Goal: Transaction & Acquisition: Purchase product/service

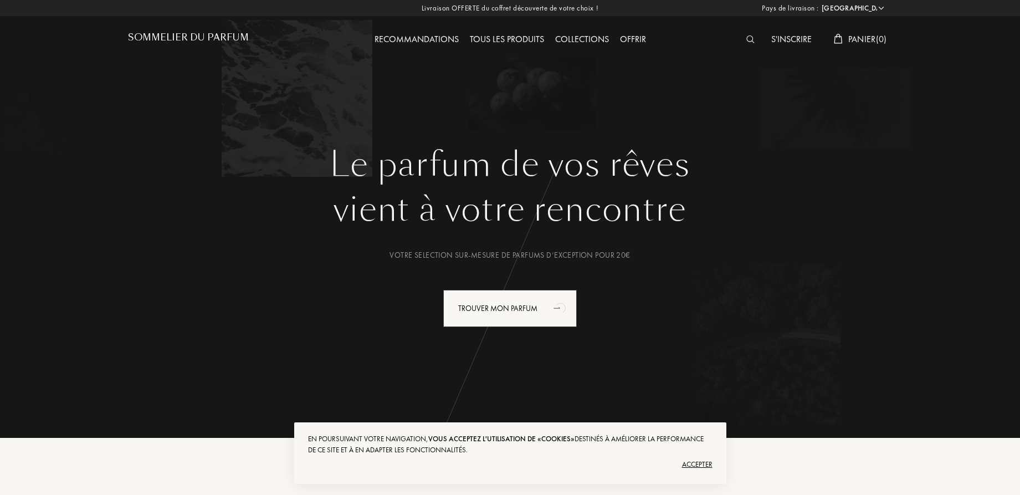
select select "FR"
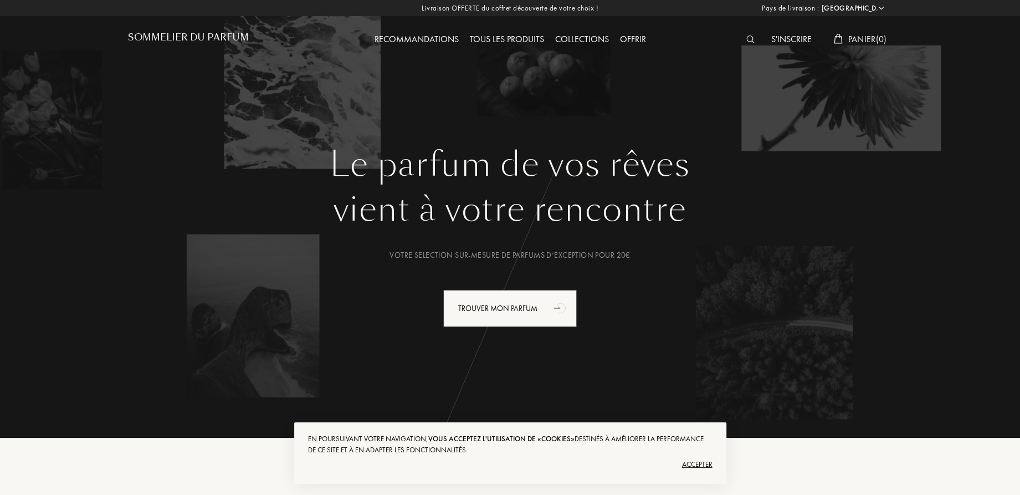
click at [746, 43] on div at bounding box center [753, 40] width 25 height 14
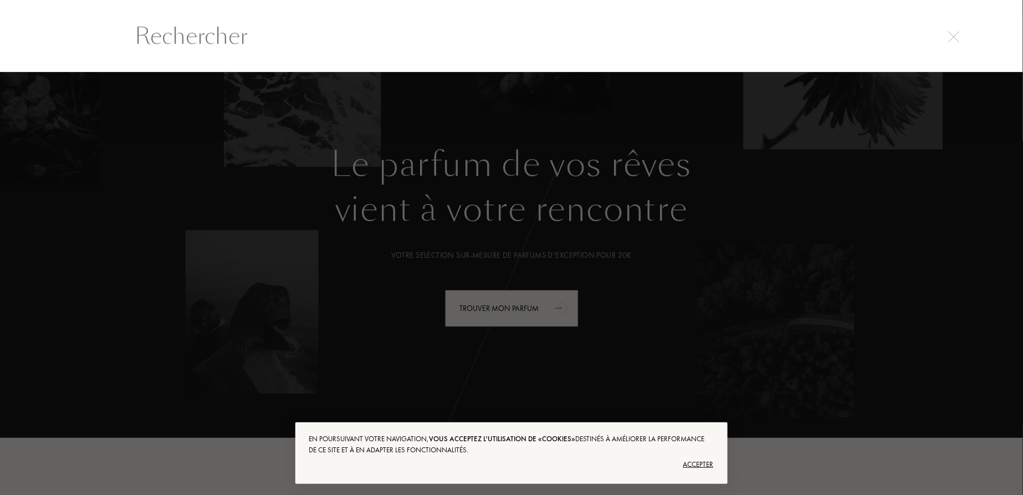
click at [349, 49] on input "text" at bounding box center [511, 35] width 798 height 33
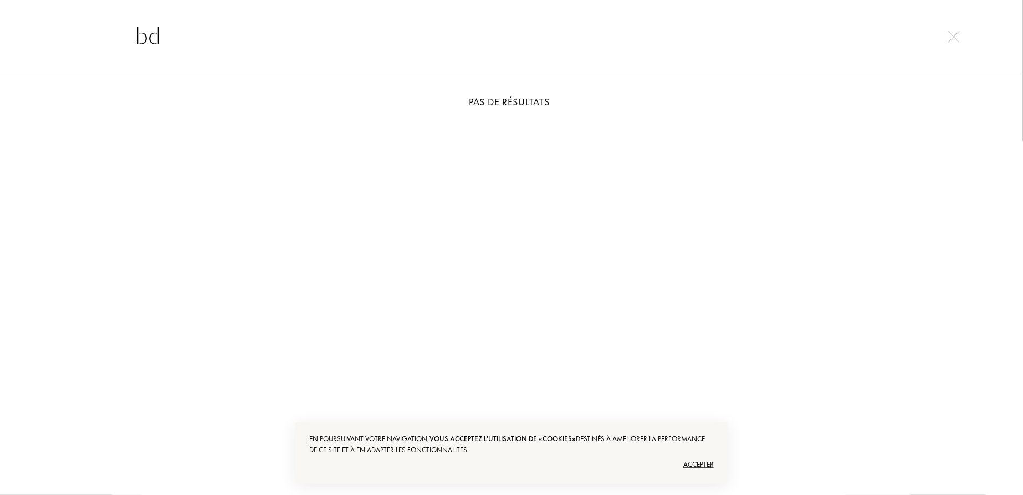
type input "b"
type input "B"
type input "b"
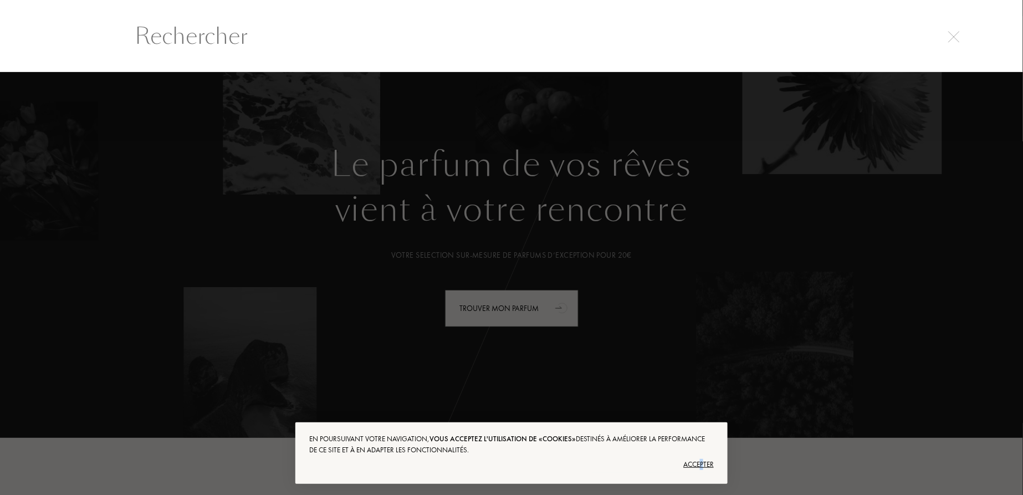
click at [702, 468] on div "Accepter" at bounding box center [511, 465] width 405 height 18
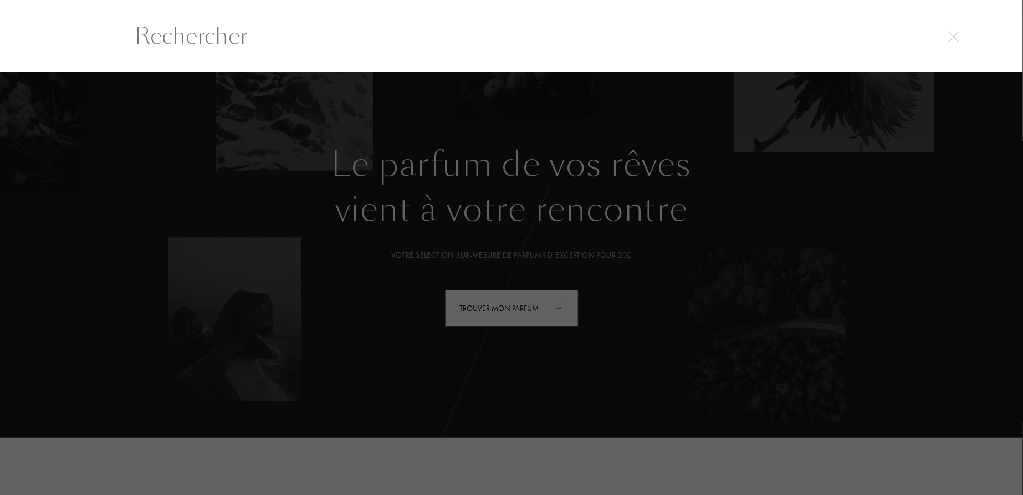
click at [369, 79] on div at bounding box center [511, 283] width 1023 height 423
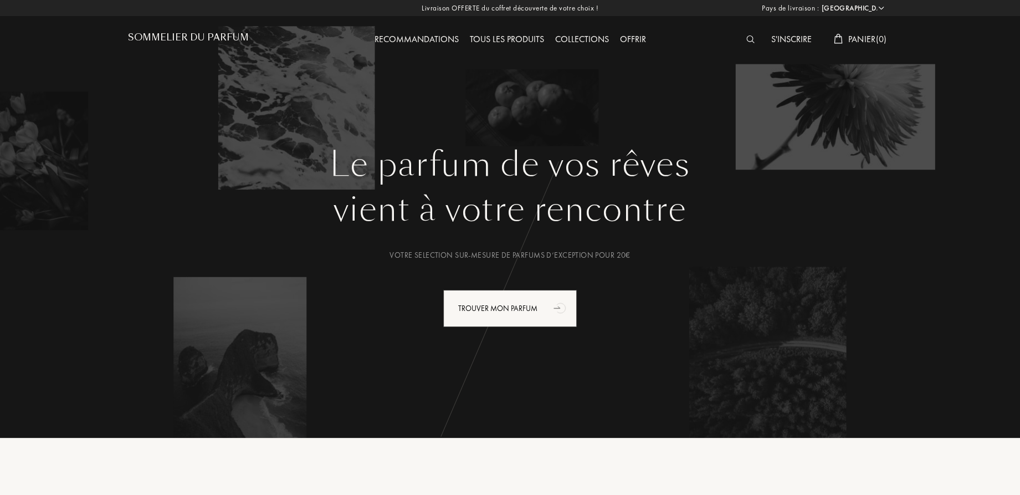
click at [527, 332] on div "Le parfum de vos rêves vient à votre rencontre Votre selection sur-mesure de pa…" at bounding box center [510, 280] width 765 height 271
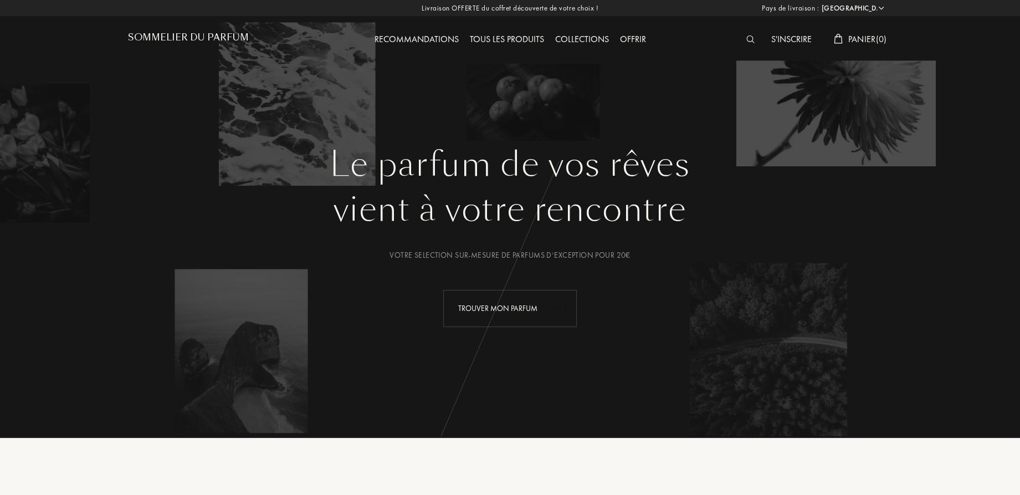
click at [512, 303] on div "Trouver mon parfum" at bounding box center [510, 308] width 134 height 37
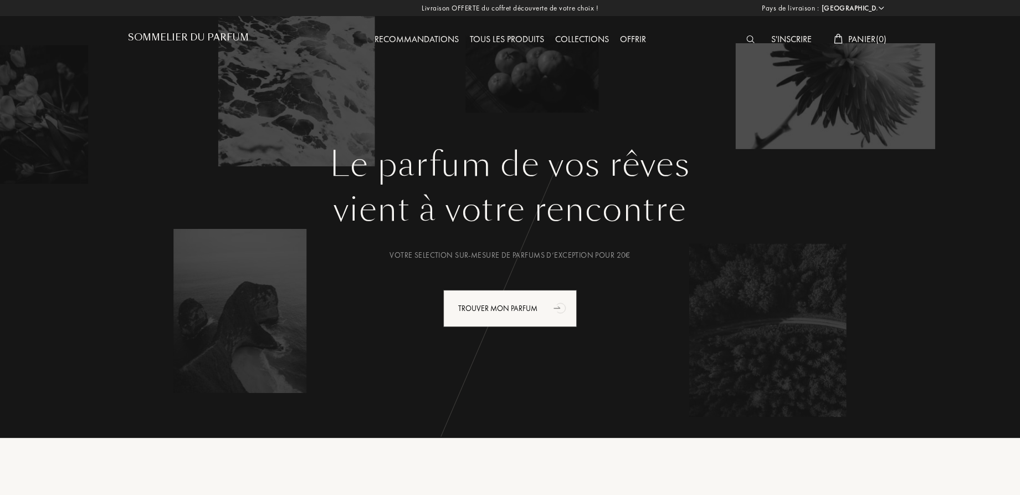
click at [581, 40] on div "Collections" at bounding box center [582, 40] width 65 height 14
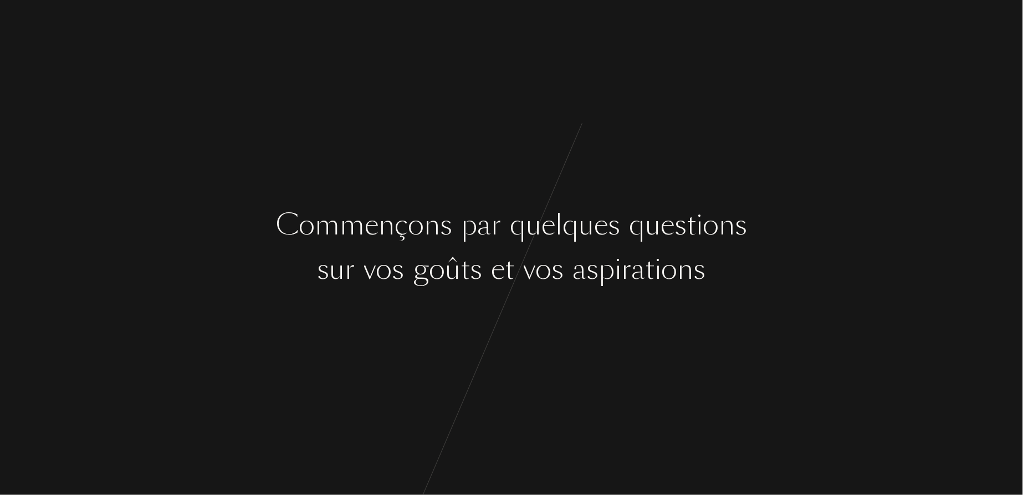
click at [498, 318] on div "C [PERSON_NAME] ç o n s p a r q u e l q u e s q u e s t i o n s s u r v o s g o…" at bounding box center [511, 247] width 1023 height 495
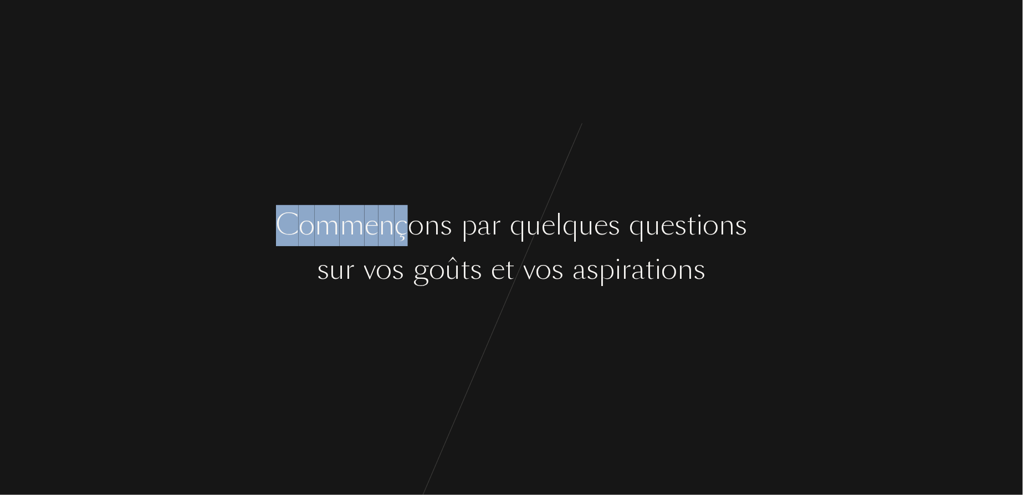
drag, startPoint x: 406, startPoint y: 242, endPoint x: 463, endPoint y: 243, distance: 57.1
click at [410, 242] on div "C [PERSON_NAME] ç o n s p a r q u e l q u e s q u e s t i o n s s u r v o s g o…" at bounding box center [511, 247] width 1023 height 495
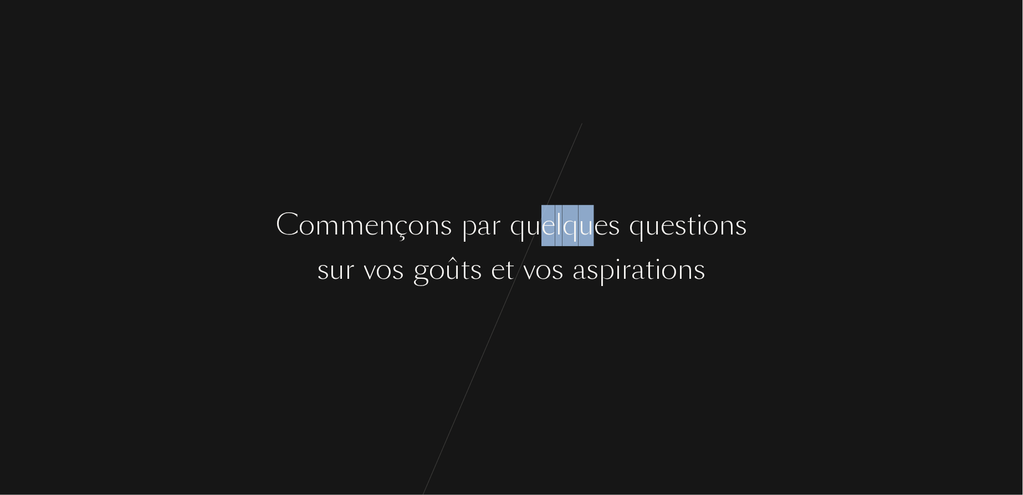
click at [600, 243] on div "C [PERSON_NAME] ç o n s p a r q u e l q u e s q u e s t i o n s" at bounding box center [511, 225] width 471 height 42
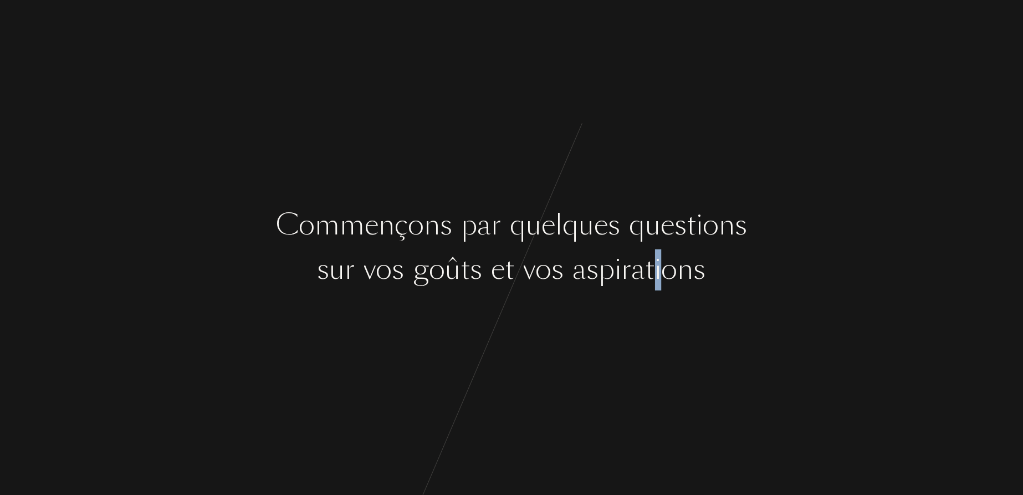
click at [660, 276] on div "i" at bounding box center [658, 270] width 7 height 42
click at [585, 357] on div "C [PERSON_NAME] ç o n s p a r q u e l q u e s q u e s t i o n s s u r v o s g o…" at bounding box center [511, 247] width 1023 height 495
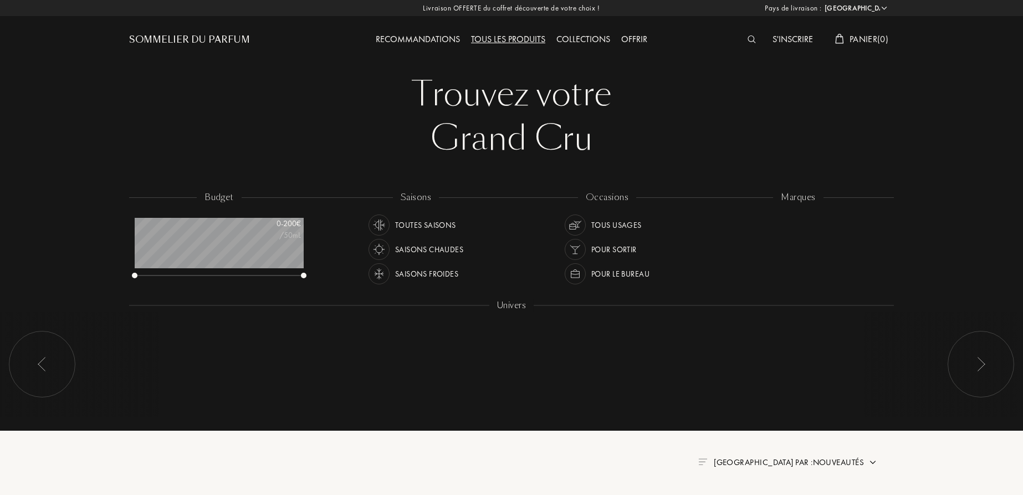
select select "FR"
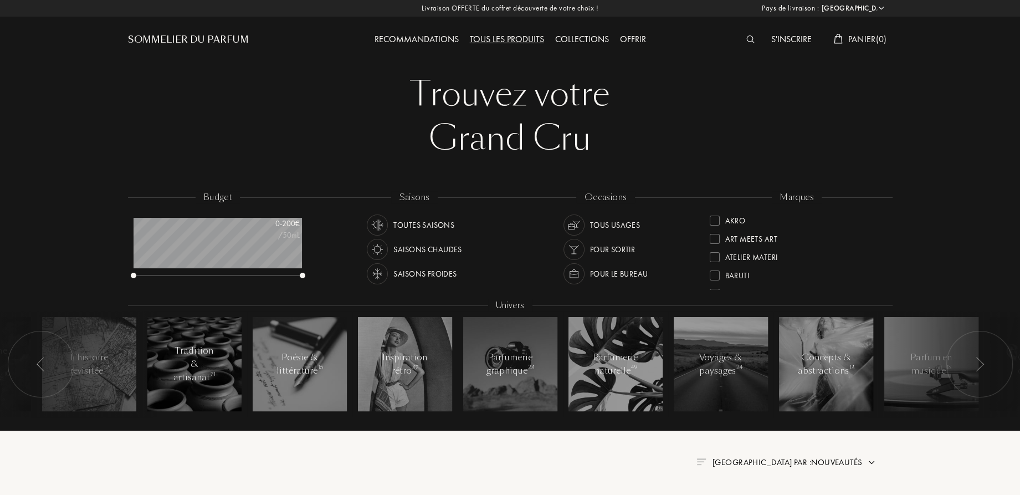
click at [746, 40] on img at bounding box center [750, 39] width 8 height 8
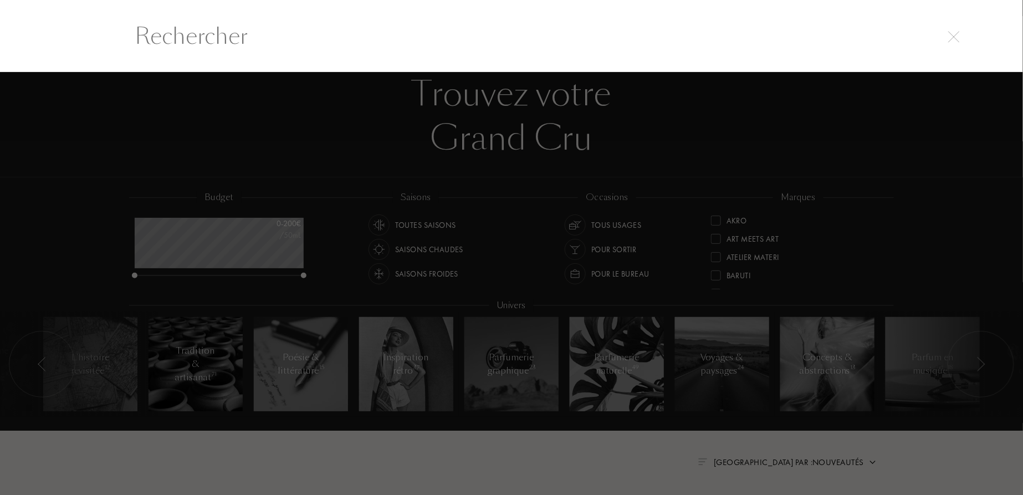
click at [198, 39] on input "text" at bounding box center [511, 35] width 798 height 33
paste input "[PERSON_NAME]"
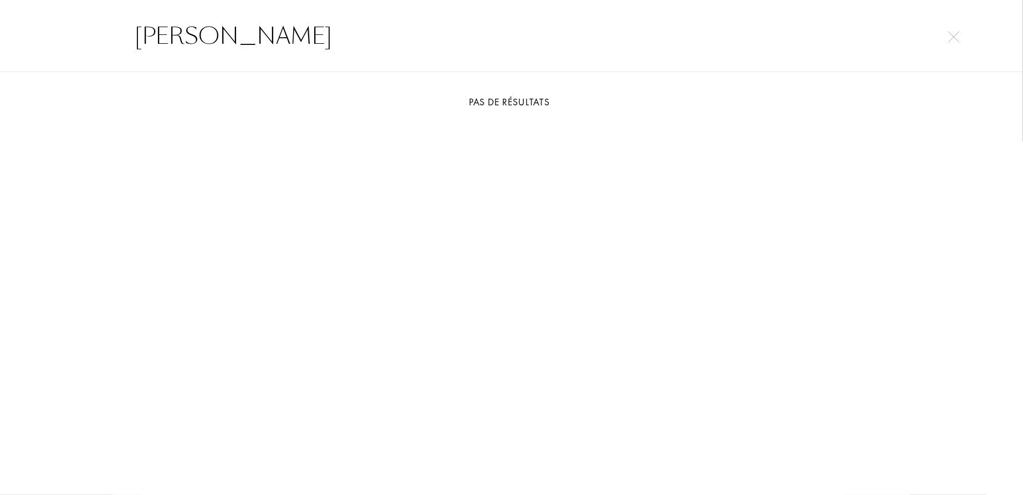
type input "[PERSON_NAME]"
drag, startPoint x: 254, startPoint y: 30, endPoint x: 12, endPoint y: -4, distance: 244.1
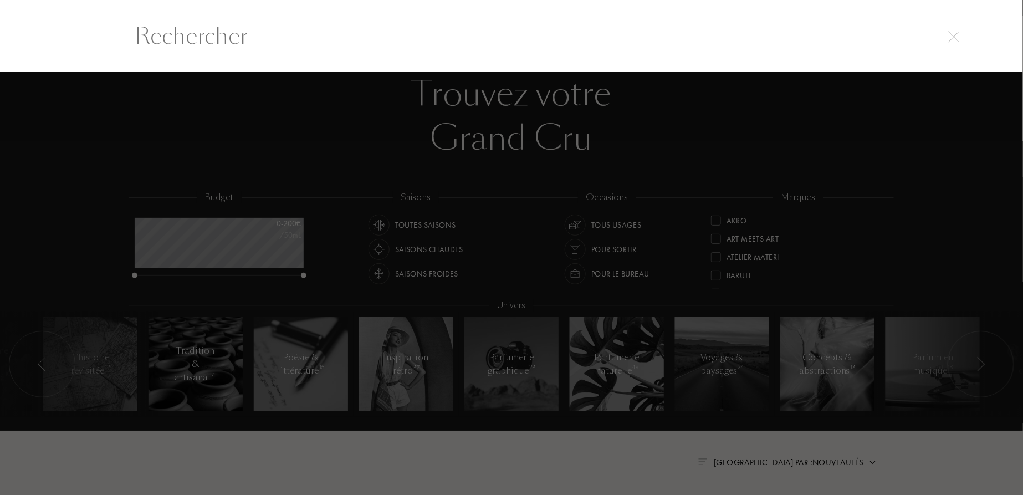
click at [473, 186] on div at bounding box center [511, 283] width 1023 height 423
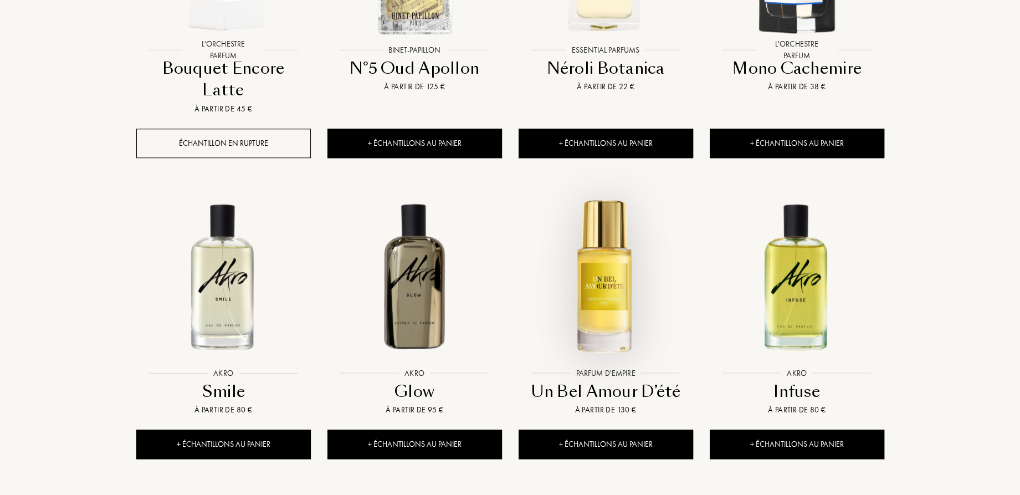
scroll to position [1219, 0]
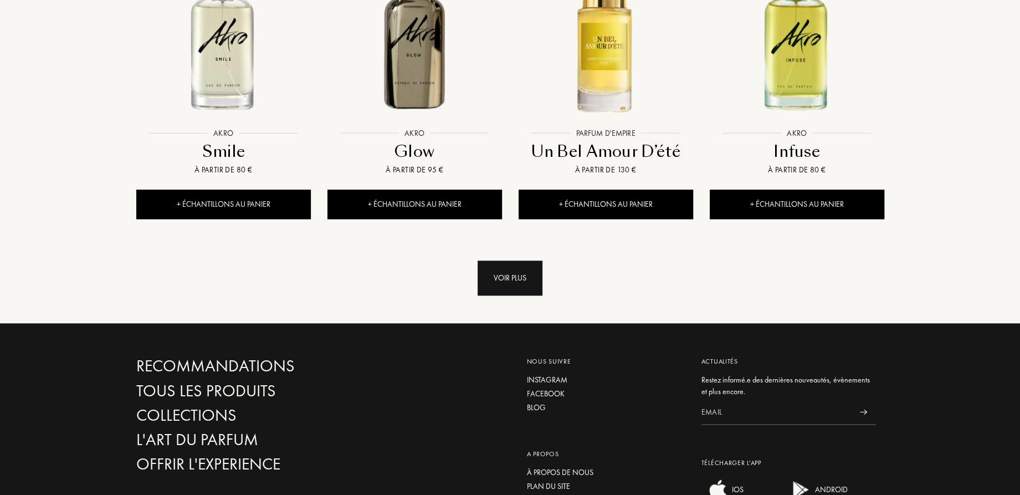
click at [509, 260] on div "Voir plus" at bounding box center [510, 277] width 65 height 35
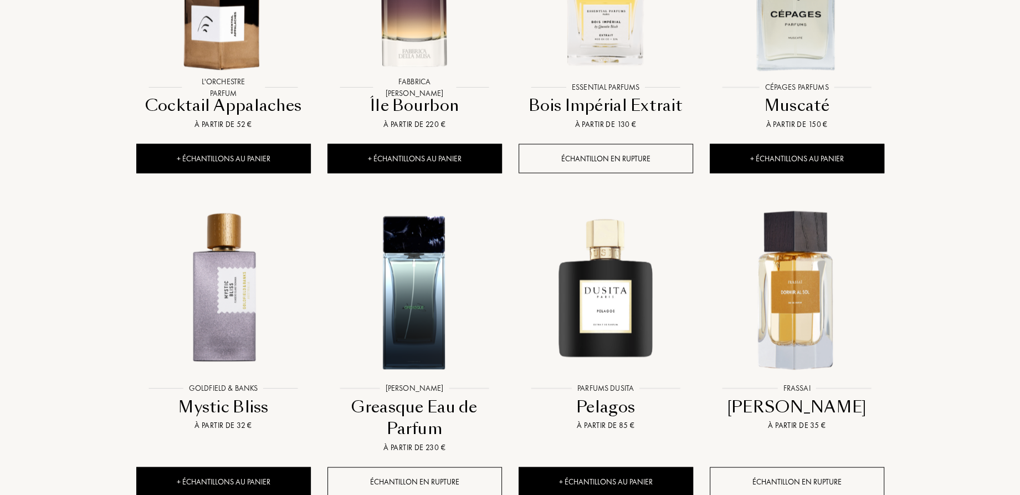
scroll to position [1940, 0]
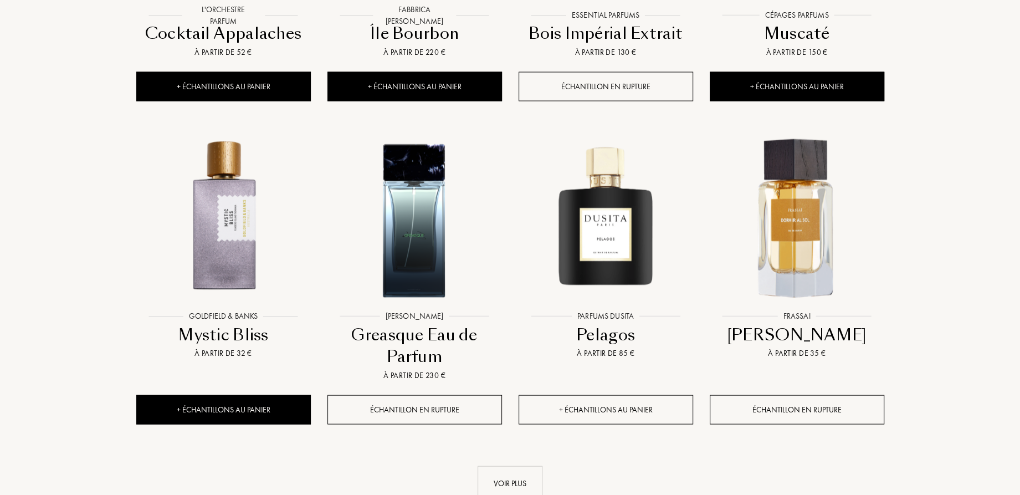
click at [597, 395] on div "+ Échantillons au panier" at bounding box center [606, 409] width 175 height 29
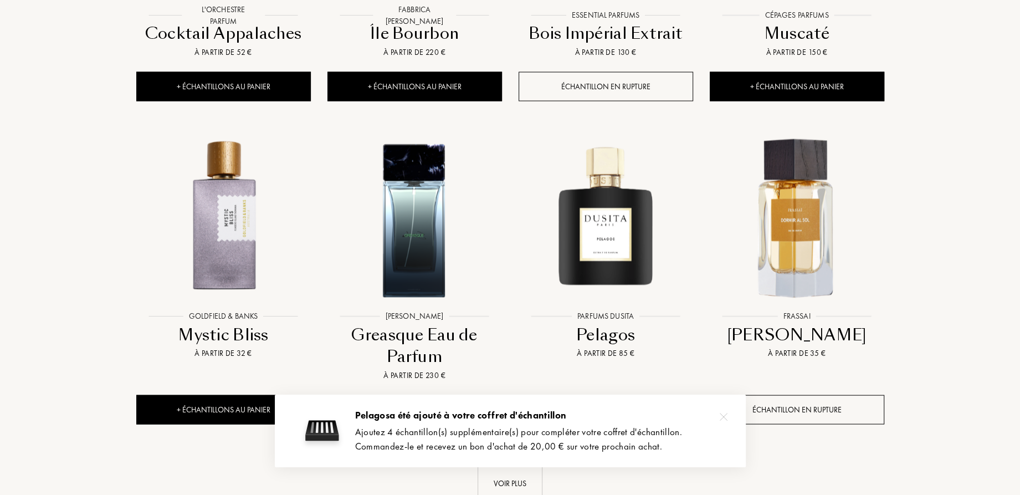
click at [585, 395] on div "Retirer du coffret" at bounding box center [606, 409] width 175 height 29
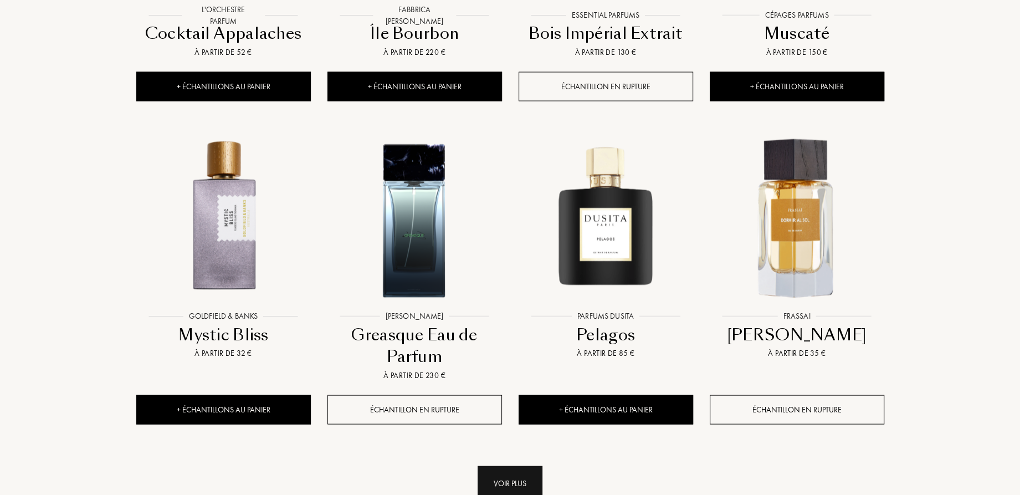
click at [496, 466] on div "Voir plus" at bounding box center [510, 483] width 65 height 35
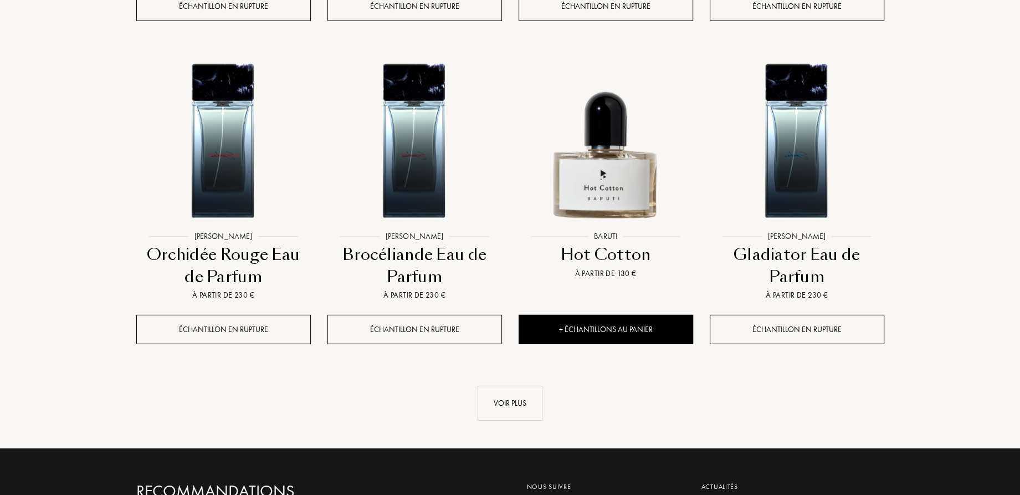
scroll to position [2993, 0]
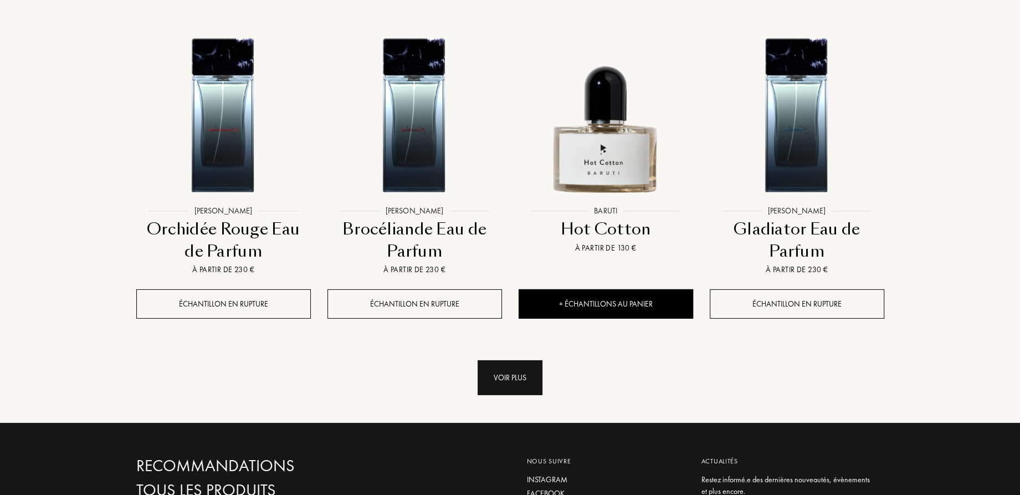
click at [530, 360] on div "Voir plus" at bounding box center [510, 377] width 65 height 35
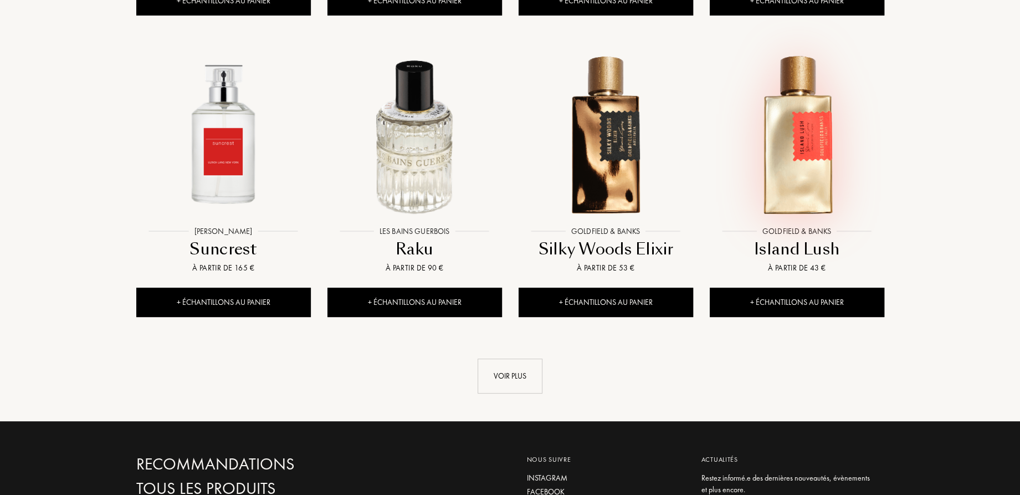
scroll to position [3935, 0]
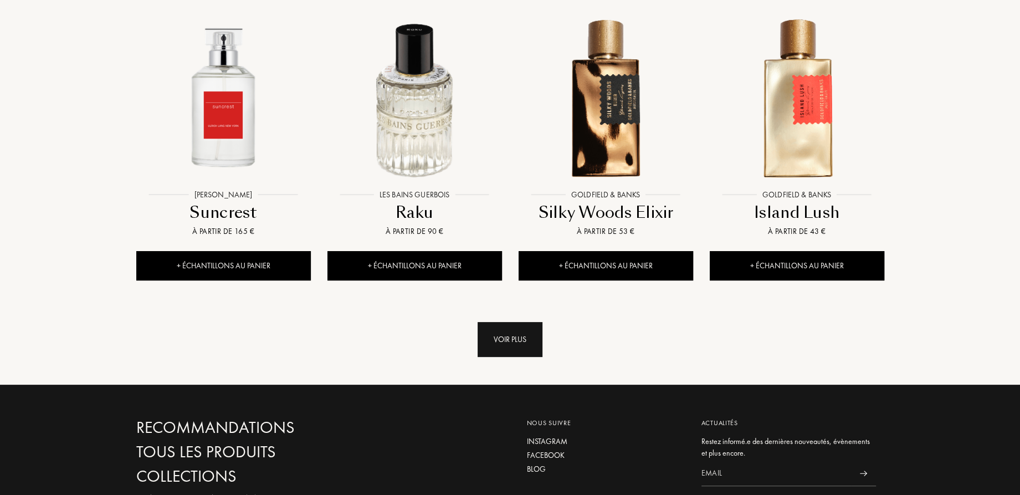
click at [505, 322] on div "Voir plus" at bounding box center [510, 339] width 65 height 35
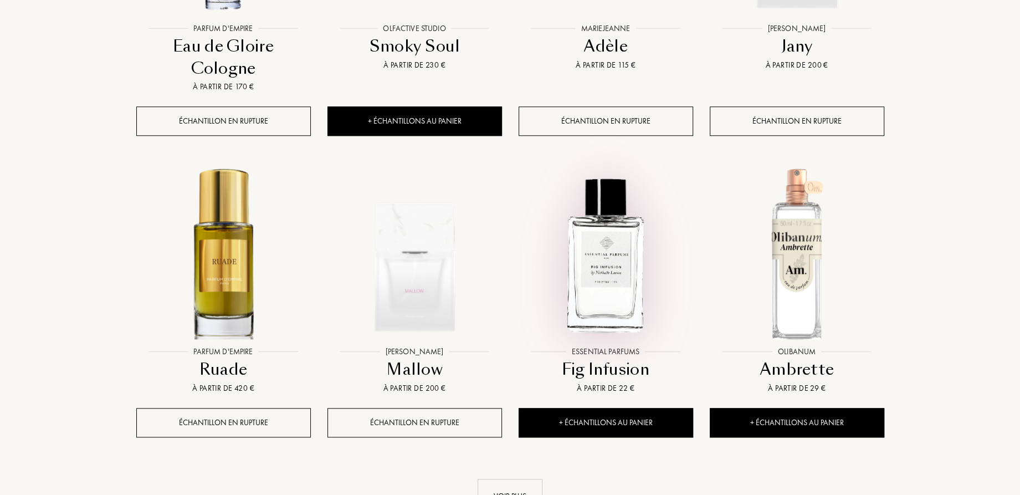
scroll to position [4766, 0]
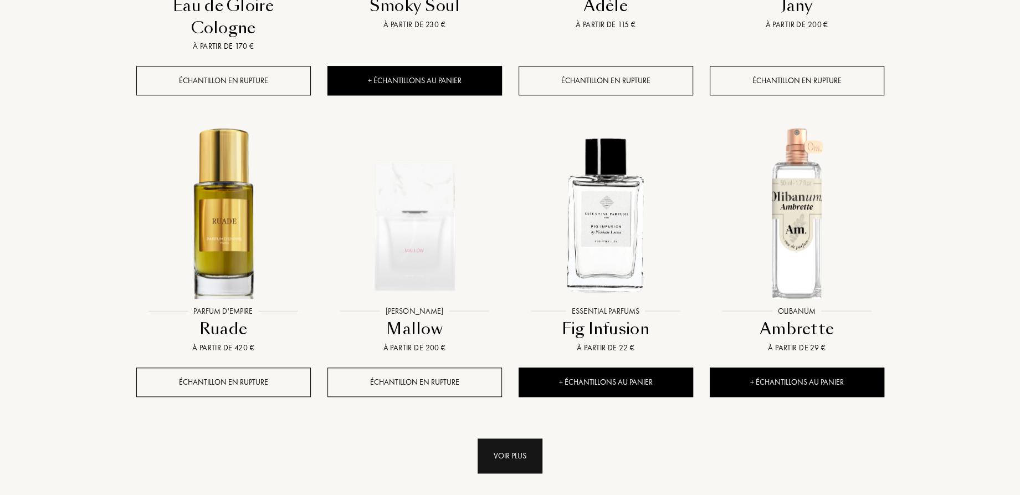
click at [520, 438] on div "Voir plus" at bounding box center [510, 455] width 65 height 35
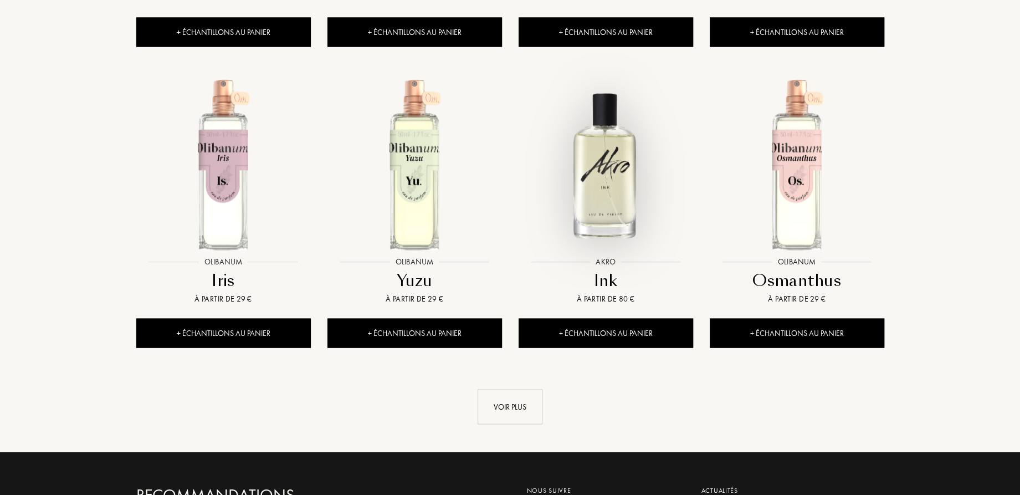
scroll to position [5763, 0]
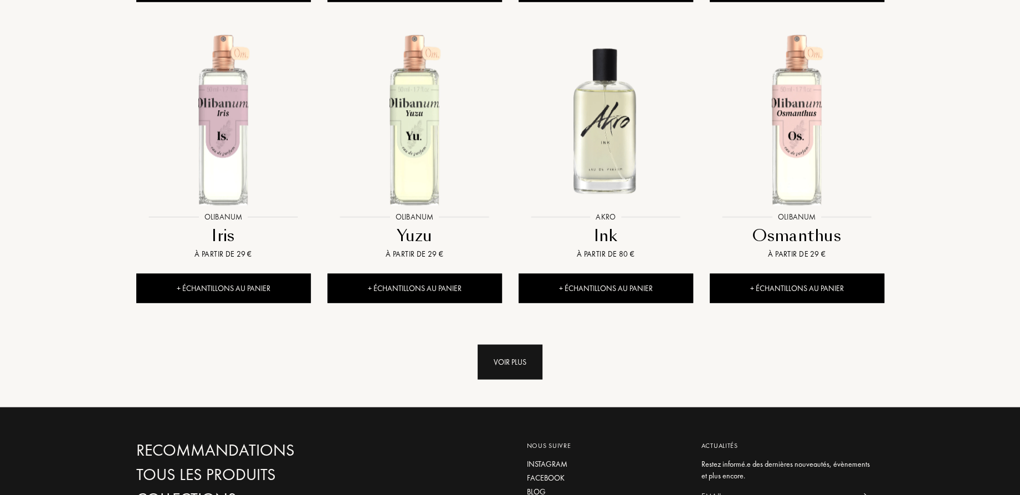
click at [531, 345] on div "Voir plus" at bounding box center [510, 362] width 65 height 35
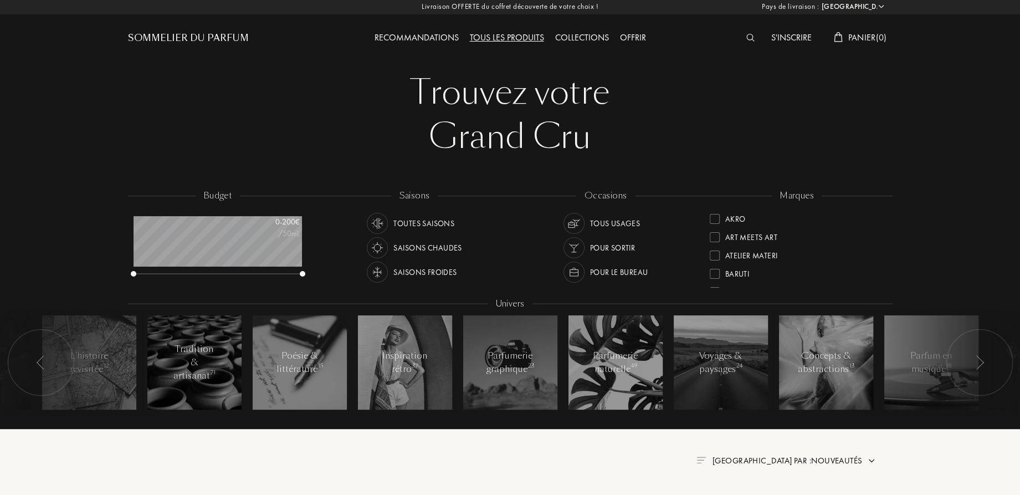
scroll to position [0, 0]
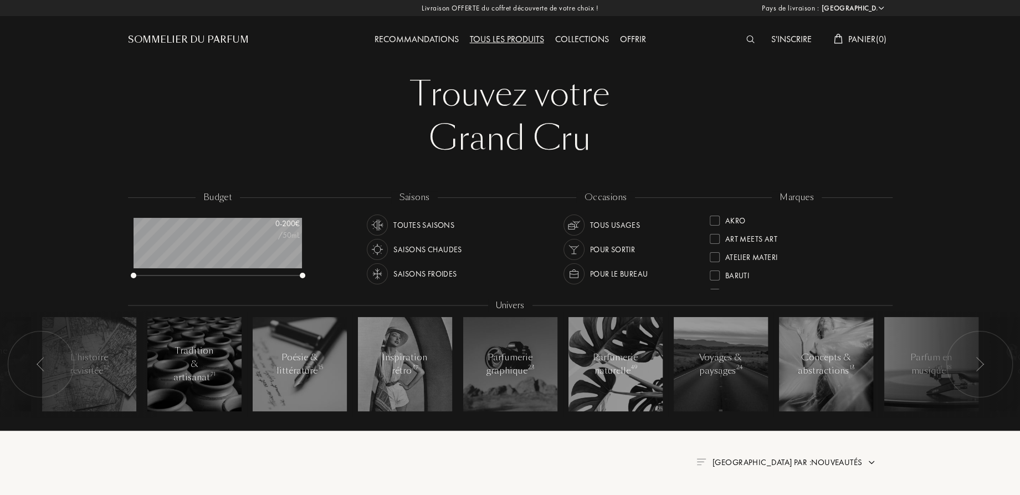
click at [749, 35] on img at bounding box center [750, 39] width 8 height 8
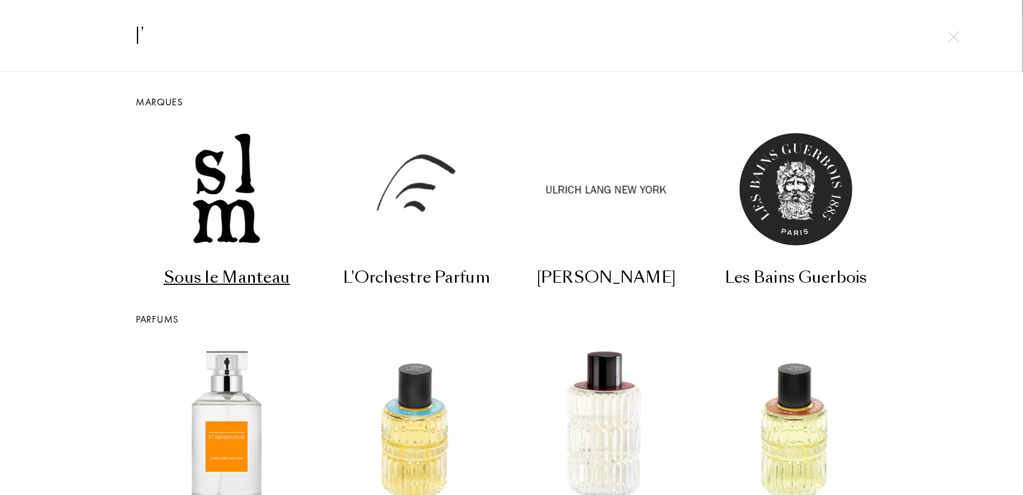
type input "l'a"
